Goal: Check status: Check status

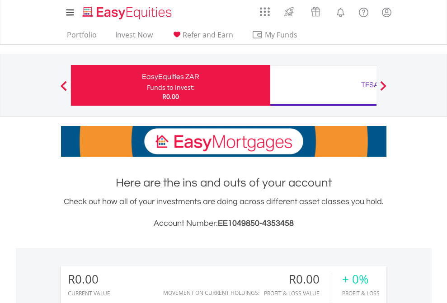
click at [147, 85] on div "Funds to invest:" at bounding box center [171, 87] width 48 height 9
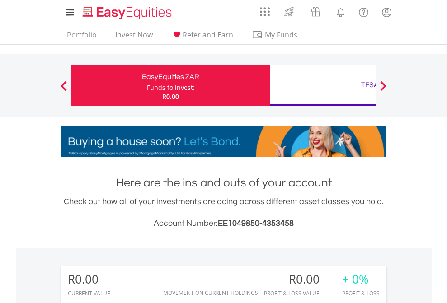
scroll to position [87, 142]
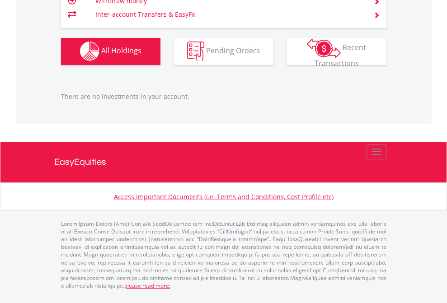
scroll to position [87, 142]
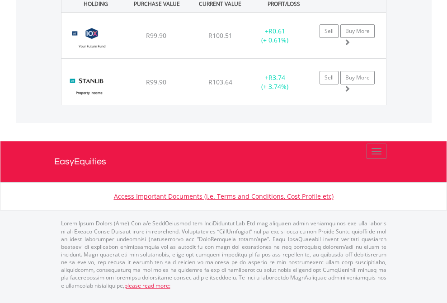
scroll to position [65, 0]
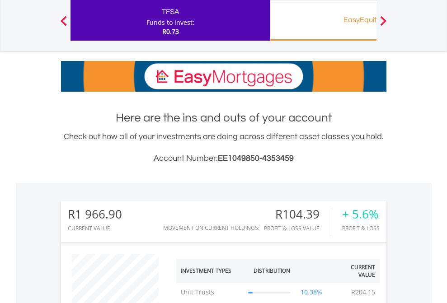
click at [323, 20] on div "EasyEquities RA" at bounding box center [370, 20] width 189 height 13
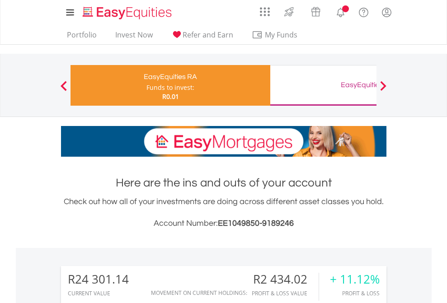
scroll to position [87, 142]
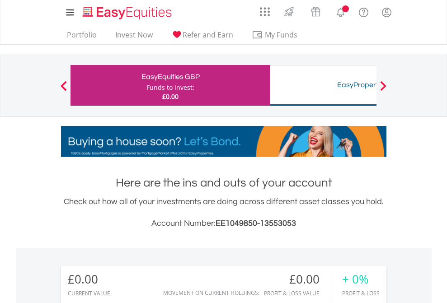
scroll to position [87, 142]
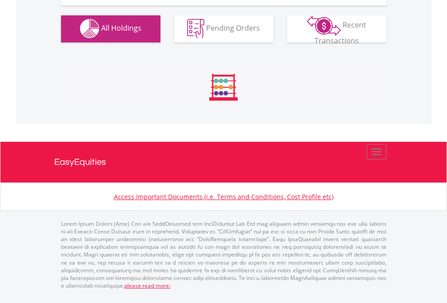
scroll to position [895, 0]
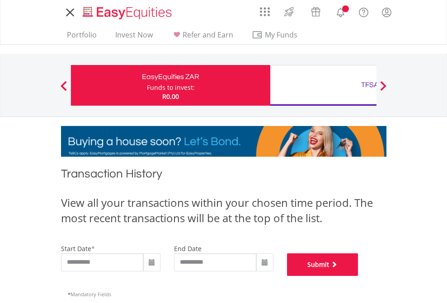
click at [359, 276] on button "Submit" at bounding box center [322, 265] width 71 height 23
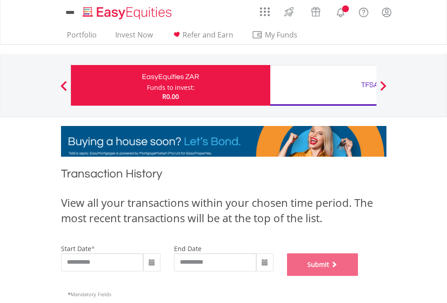
scroll to position [367, 0]
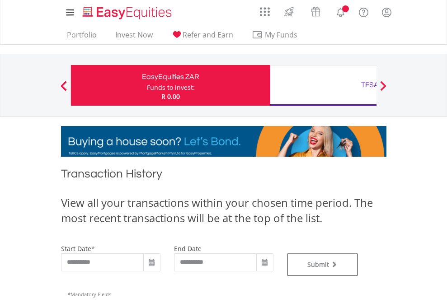
click at [323, 85] on div "TFSA" at bounding box center [370, 85] width 189 height 13
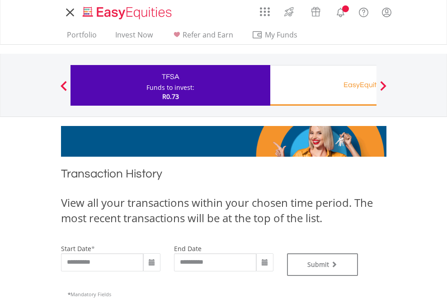
type input "**********"
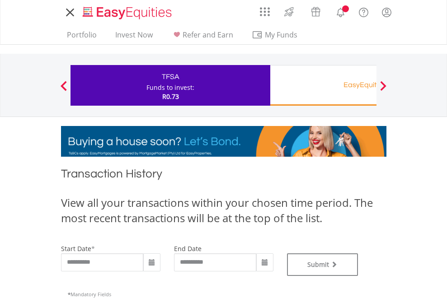
type input "**********"
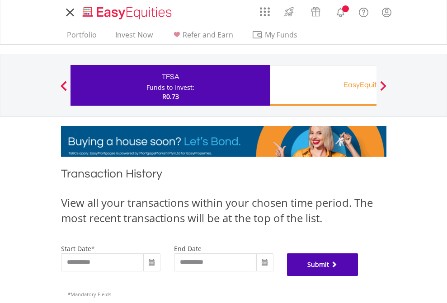
click at [359, 276] on button "Submit" at bounding box center [322, 265] width 71 height 23
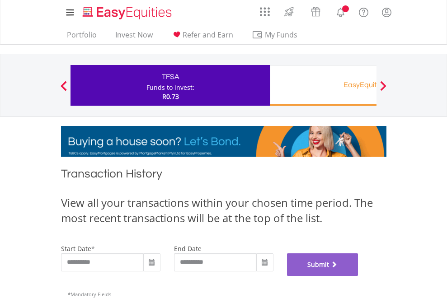
scroll to position [367, 0]
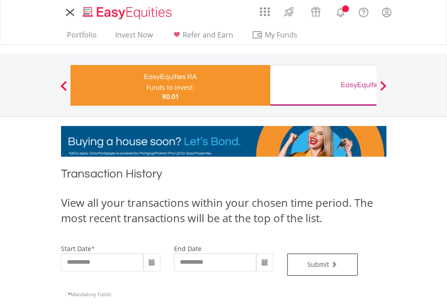
type input "**********"
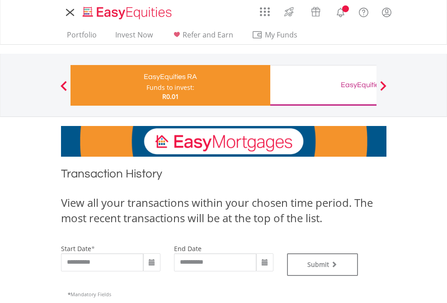
type input "**********"
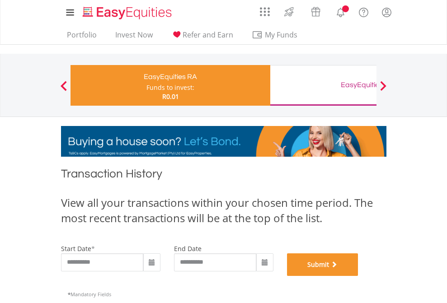
click at [359, 276] on button "Submit" at bounding box center [322, 265] width 71 height 23
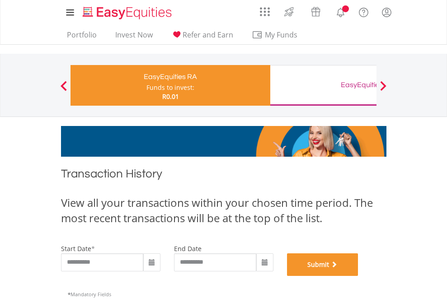
scroll to position [367, 0]
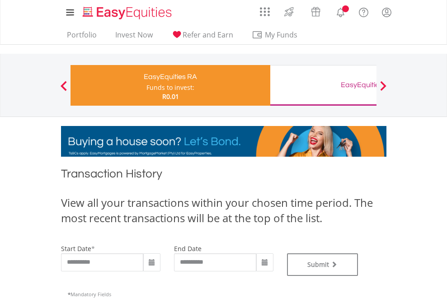
click at [323, 85] on div "EasyEquities GBP" at bounding box center [370, 85] width 189 height 13
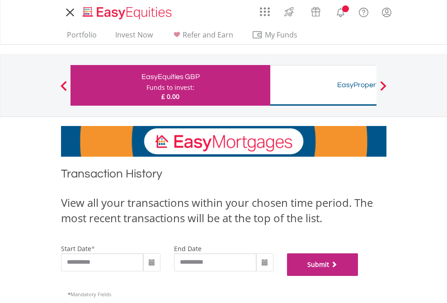
click at [359, 276] on button "Submit" at bounding box center [322, 265] width 71 height 23
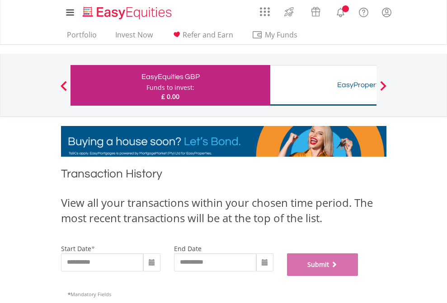
scroll to position [367, 0]
